Goal: Transaction & Acquisition: Book appointment/travel/reservation

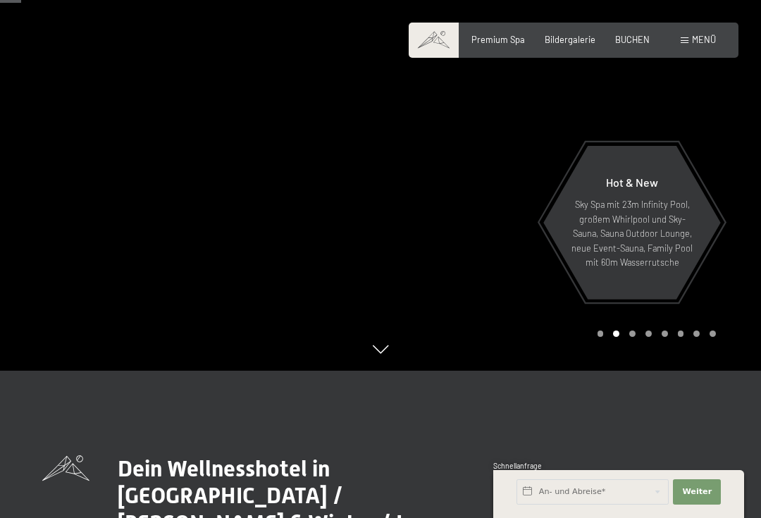
scroll to position [173, 0]
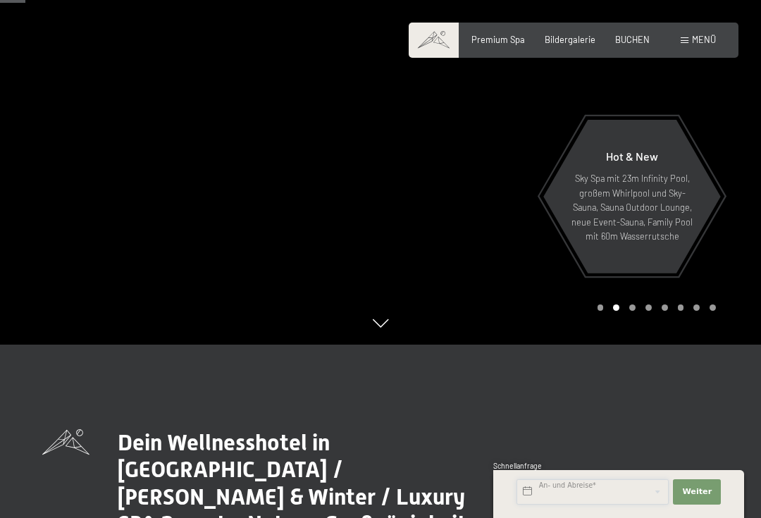
click at [563, 505] on input "text" at bounding box center [593, 491] width 152 height 25
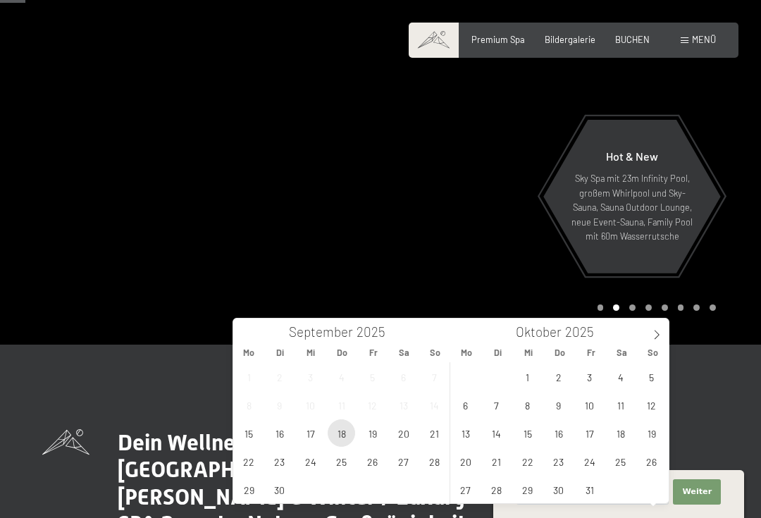
click at [343, 431] on span "18" at bounding box center [341, 432] width 27 height 27
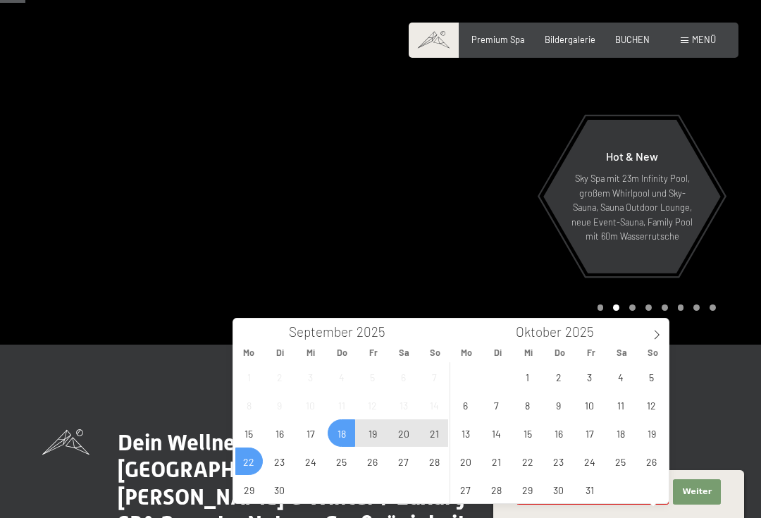
click at [249, 460] on span "22" at bounding box center [248, 461] width 27 height 27
type input "Do. [DATE] - [DATE]"
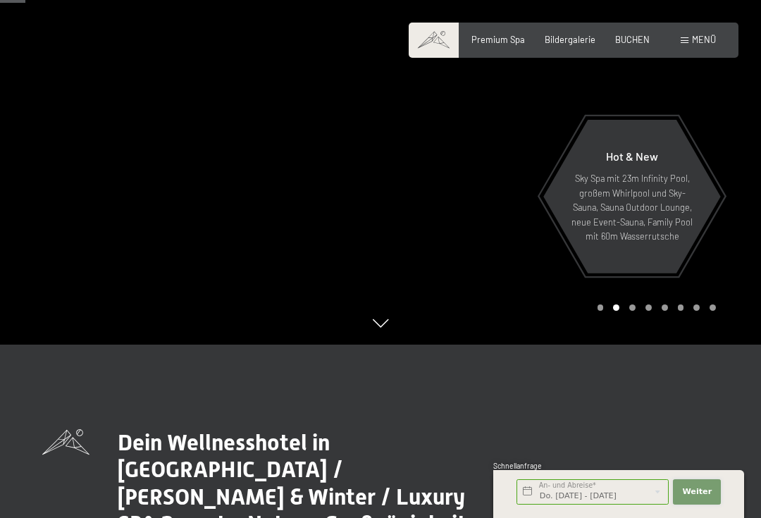
click at [720, 505] on button "Weiter Adressfelder ausblenden" at bounding box center [697, 491] width 48 height 25
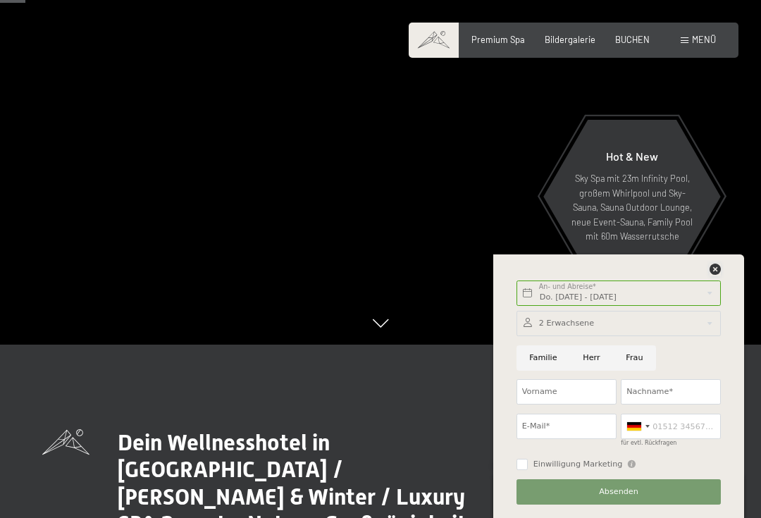
click at [719, 275] on icon at bounding box center [715, 269] width 11 height 11
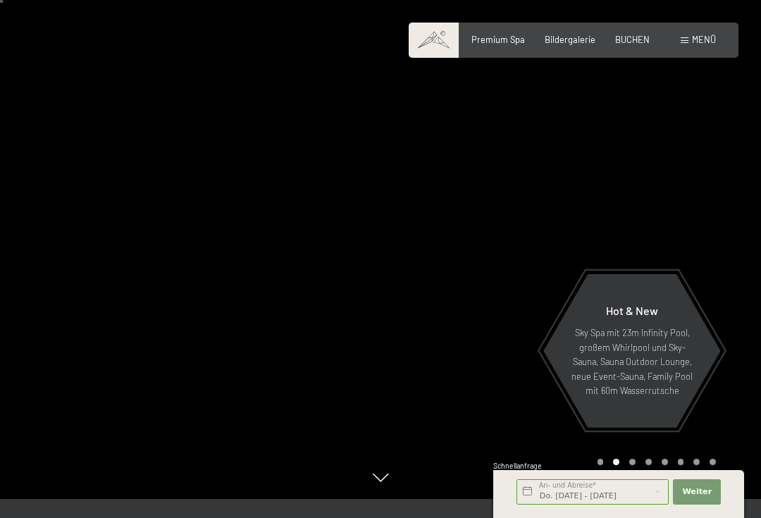
scroll to position [0, 0]
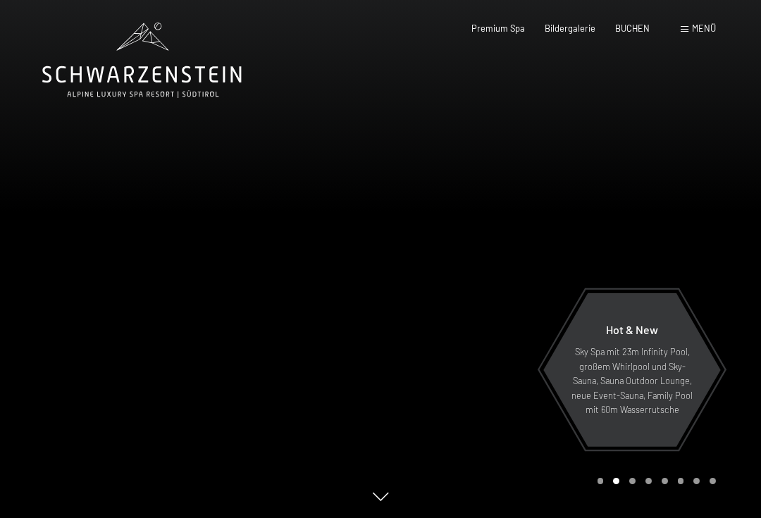
click at [705, 28] on span "Menü" at bounding box center [704, 28] width 24 height 11
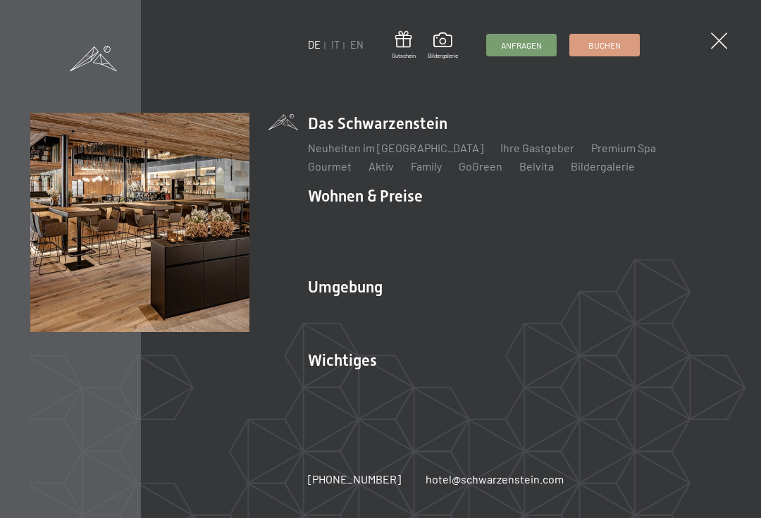
click at [616, 45] on span "Buchen" at bounding box center [605, 45] width 32 height 12
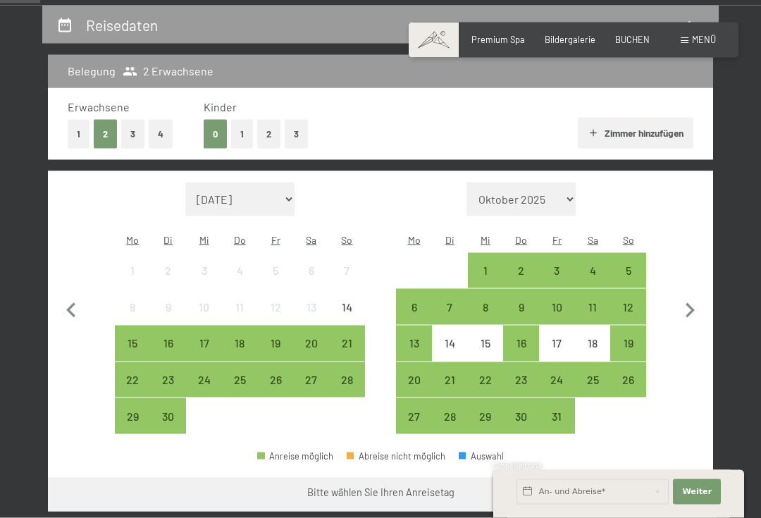
scroll to position [267, 0]
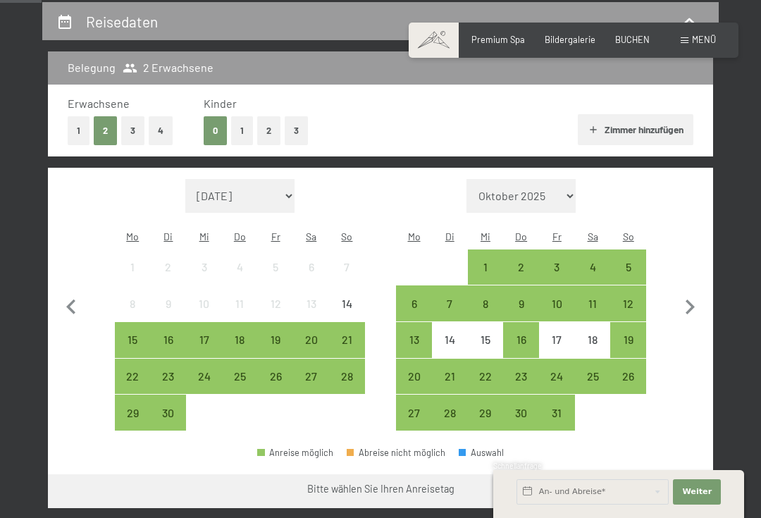
click at [246, 334] on div "18" at bounding box center [239, 350] width 33 height 33
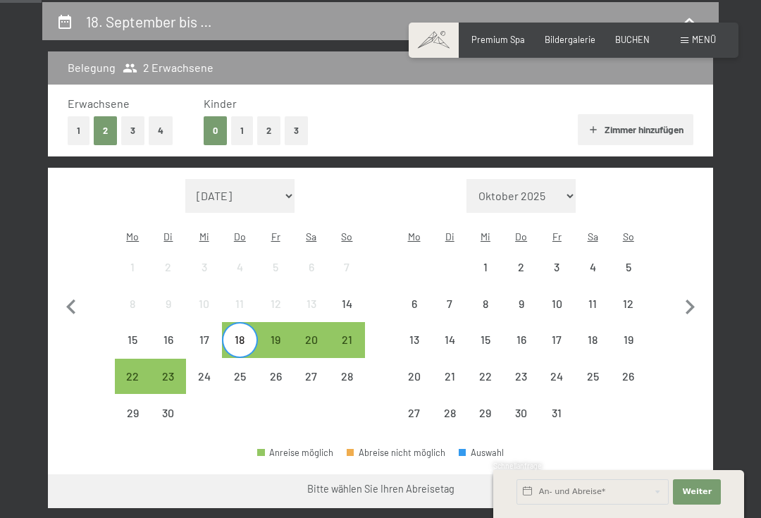
click at [142, 371] on div "22" at bounding box center [132, 387] width 33 height 33
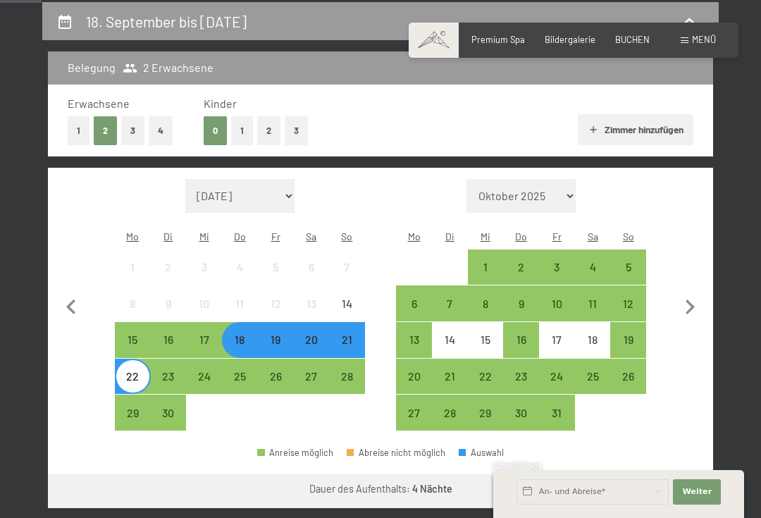
click at [663, 474] on button "Weiter zu „Zimmer“" at bounding box center [650, 491] width 126 height 34
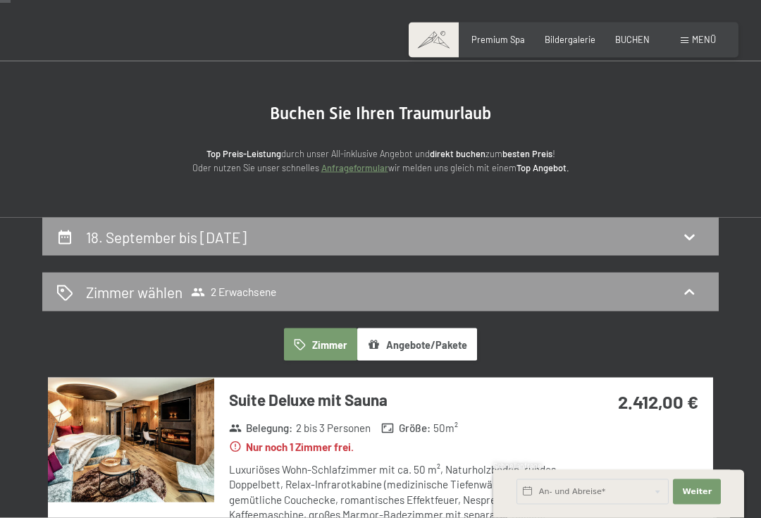
scroll to position [0, 0]
